Goal: Navigation & Orientation: Find specific page/section

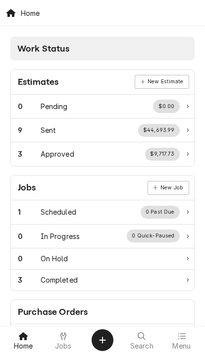
click at [181, 349] on span "Menu" at bounding box center [182, 346] width 18 height 8
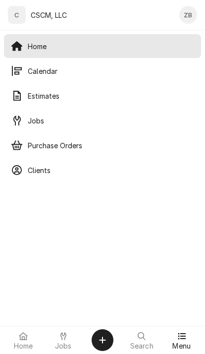
click at [21, 67] on icon "Dynamic Content Wrapper" at bounding box center [17, 71] width 10 height 10
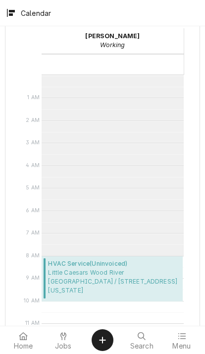
click at [70, 348] on span "Jobs" at bounding box center [63, 346] width 17 height 8
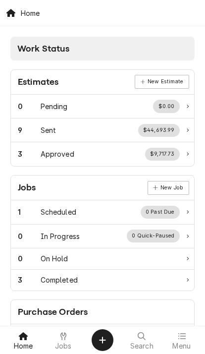
click at [185, 348] on span "Menu" at bounding box center [182, 346] width 18 height 8
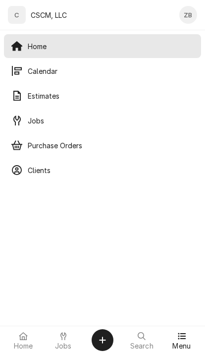
click at [108, 68] on span "Calendar" at bounding box center [111, 71] width 167 height 10
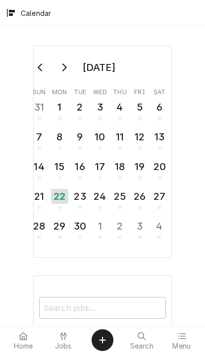
scroll to position [181, 0]
